Goal: Information Seeking & Learning: Find specific fact

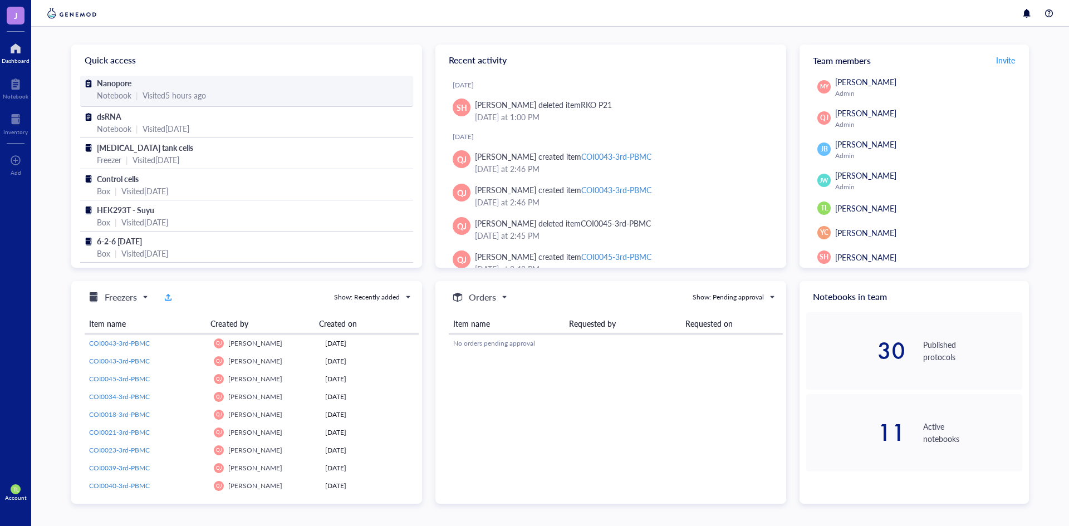
click at [120, 79] on span "Nanopore" at bounding box center [114, 82] width 35 height 11
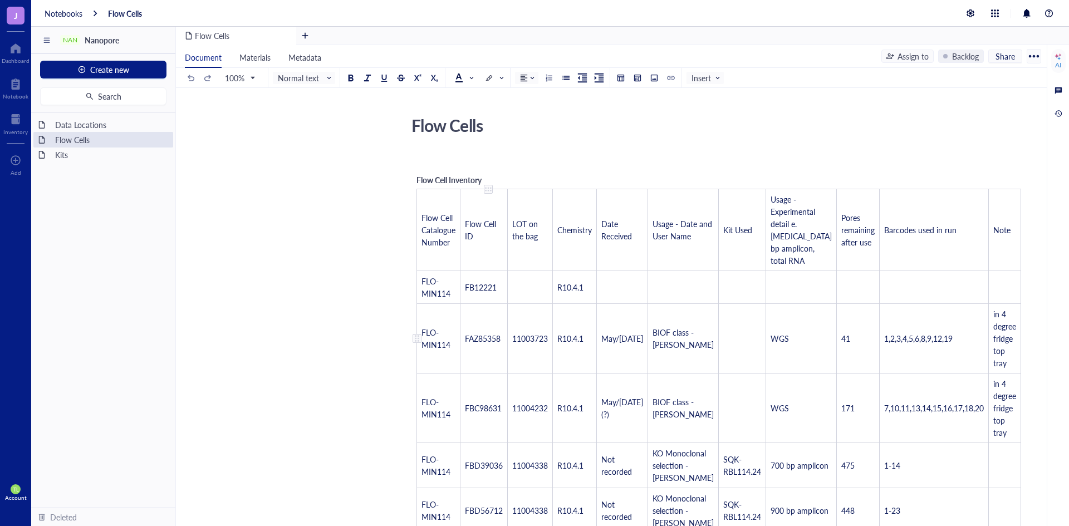
scroll to position [111, 0]
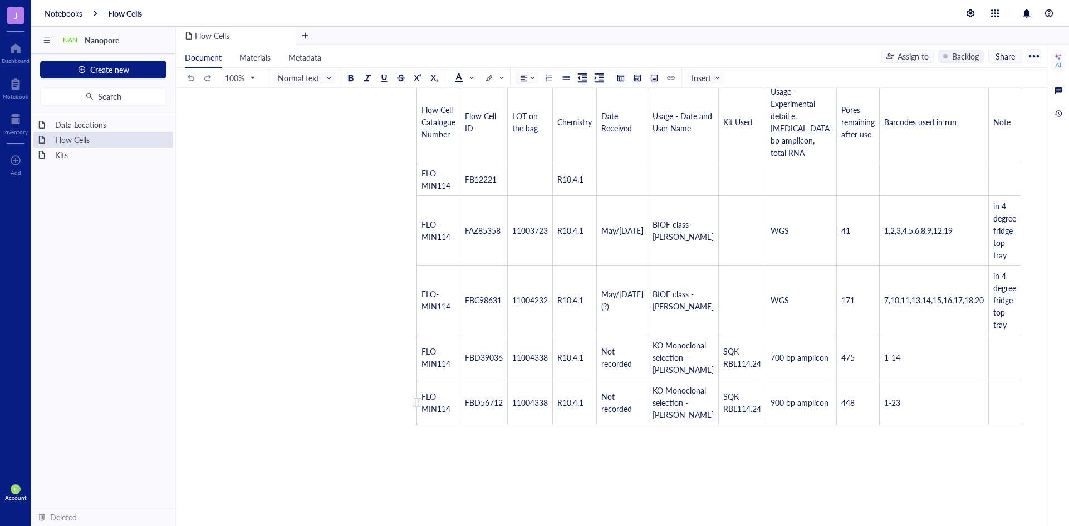
click at [435, 412] on span "FLO-MIN114" at bounding box center [435, 402] width 29 height 23
click at [715, 434] on div at bounding box center [719, 430] width 8 height 8
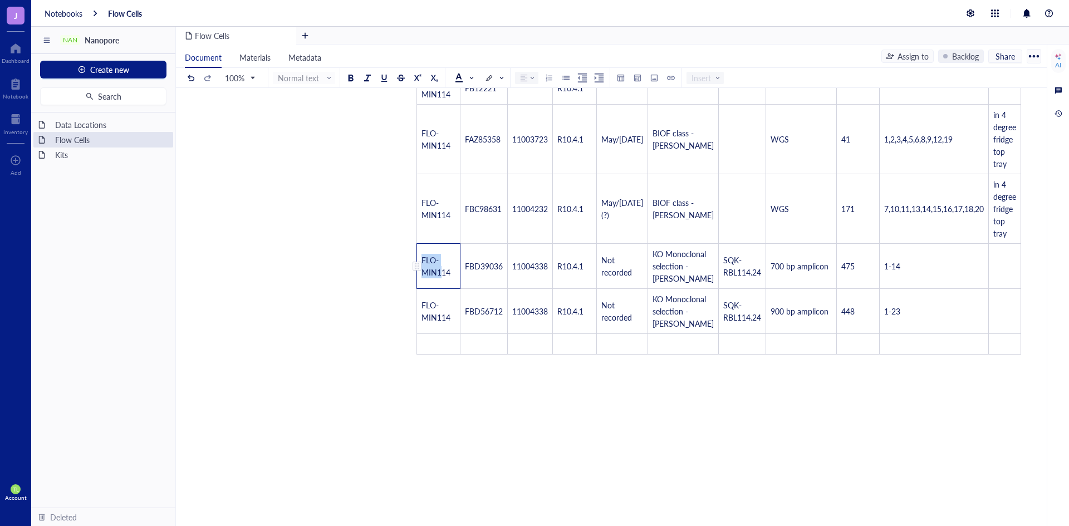
scroll to position [223, 0]
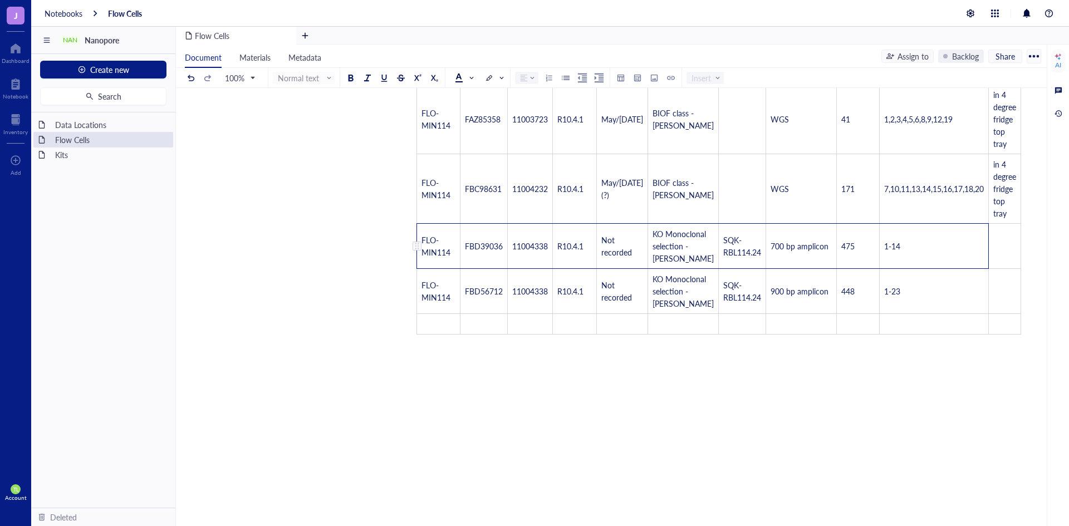
drag, startPoint x: 420, startPoint y: 299, endPoint x: 847, endPoint y: 259, distance: 428.8
click at [847, 259] on tr "FLO-MIN114 FBD39036 11004338 R10.4.1 Not recorded KO Monoclonal selection - [PE…" at bounding box center [719, 246] width 604 height 45
click at [435, 335] on td "﻿" at bounding box center [438, 324] width 43 height 21
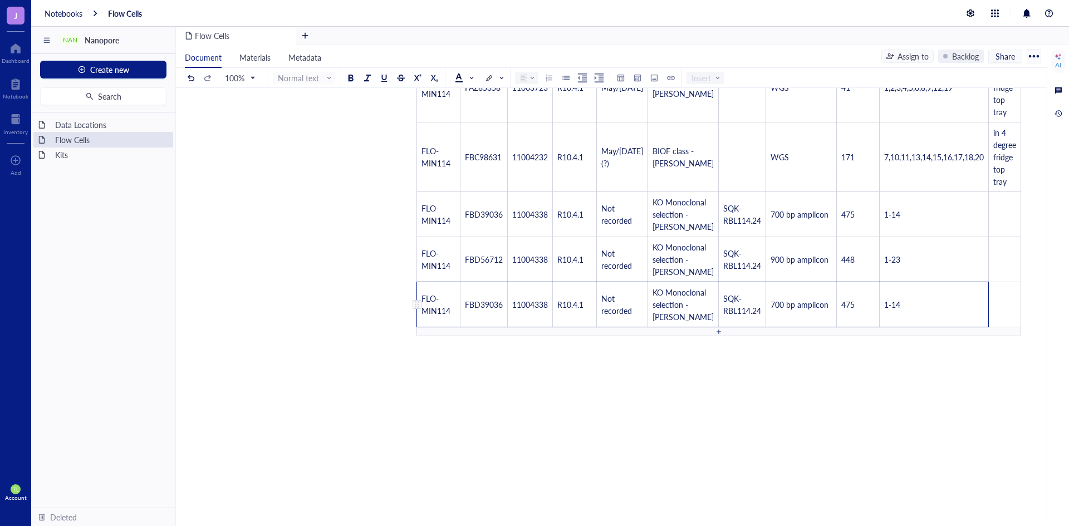
scroll to position [278, 0]
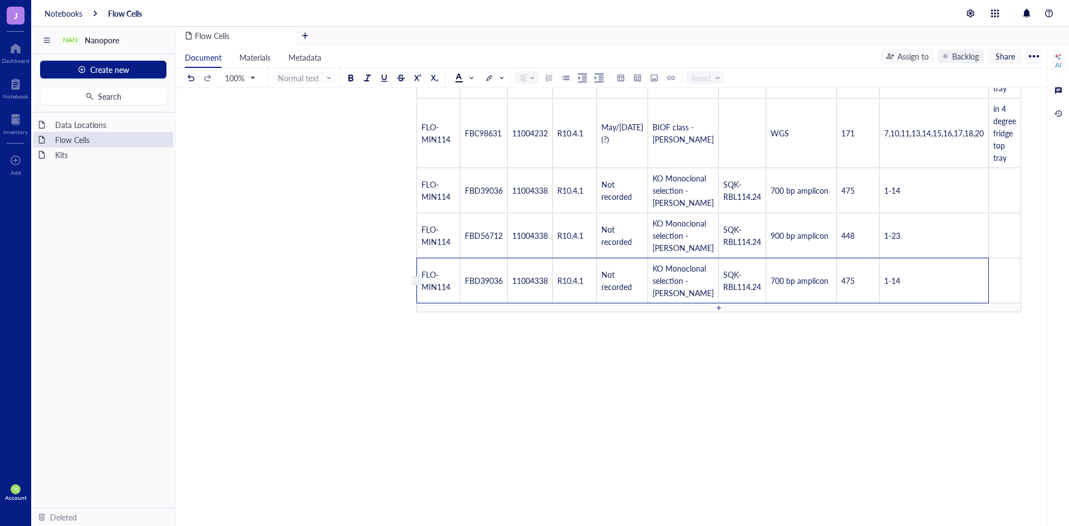
click at [837, 303] on td "475" at bounding box center [858, 280] width 43 height 45
click at [888, 303] on td "1-14" at bounding box center [934, 280] width 109 height 45
click at [939, 381] on div "Flow Cells Flow Cells ﻿ Flow Cell Inventory Flow Cell Catalogue Number Flow Cel…" at bounding box center [609, 235] width 866 height 798
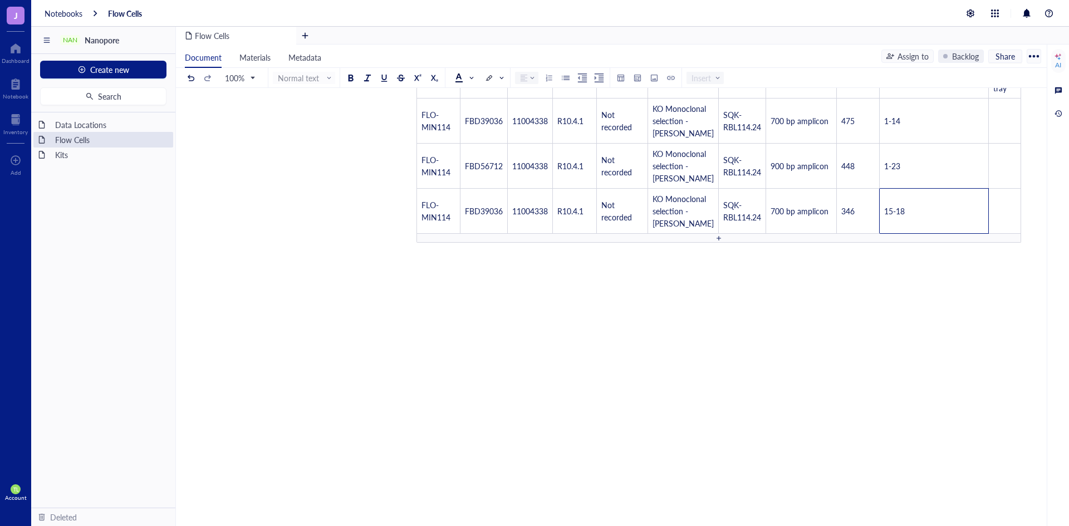
click at [1020, 332] on div "Flow Cells Flow Cells ﻿ Flow Cell Inventory Flow Cell Catalogue Number Flow Cel…" at bounding box center [609, 166] width 866 height 798
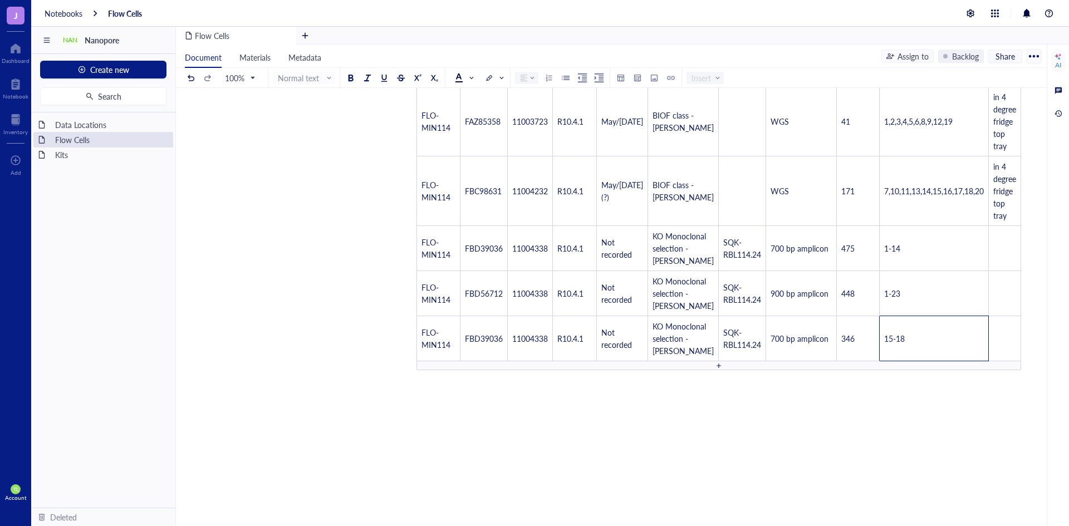
scroll to position [181, 0]
